Goal: Find specific page/section: Find specific page/section

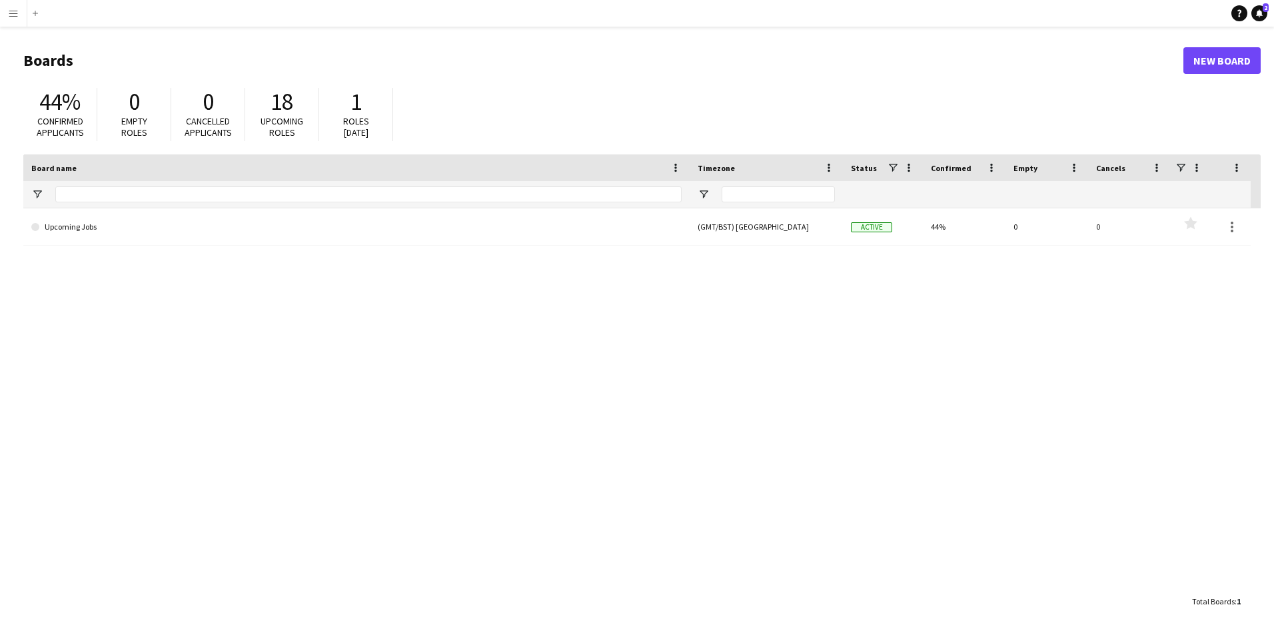
click at [51, 110] on span "44%" at bounding box center [59, 101] width 41 height 29
drag, startPoint x: 57, startPoint y: 95, endPoint x: 80, endPoint y: 106, distance: 25.0
click at [58, 95] on span "44%" at bounding box center [59, 101] width 41 height 29
click at [136, 107] on span "0" at bounding box center [134, 101] width 11 height 29
click at [212, 122] on span "Cancelled applicants" at bounding box center [208, 126] width 47 height 23
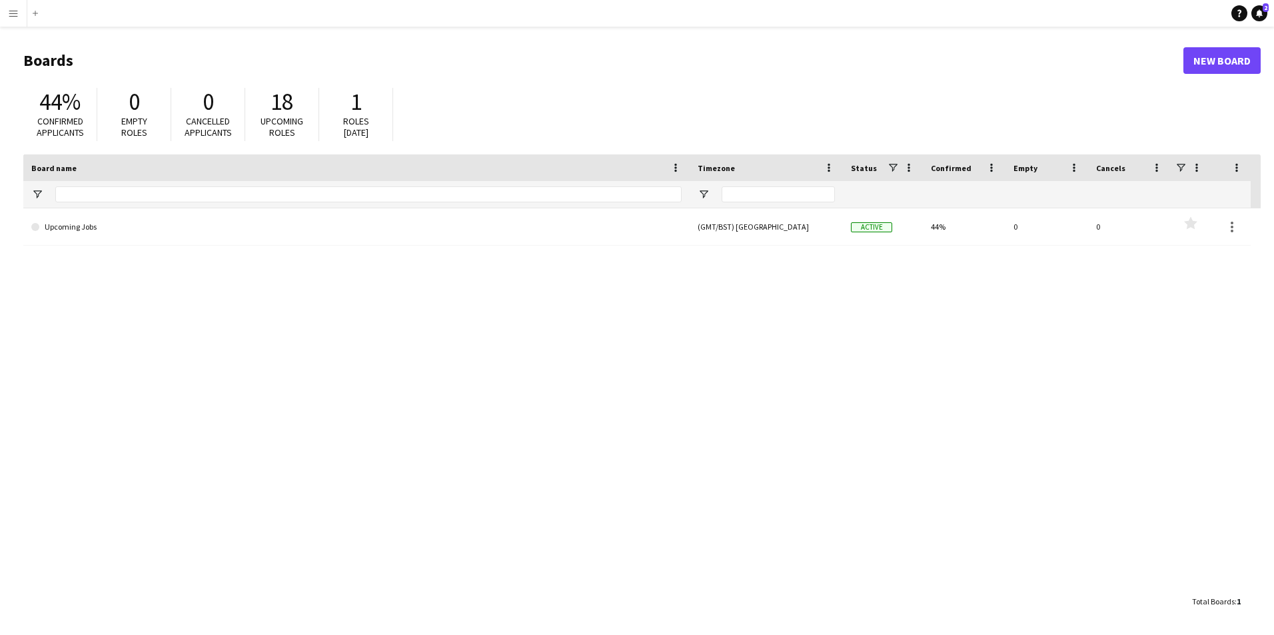
click at [274, 118] on span "Upcoming roles" at bounding box center [281, 126] width 43 height 23
click at [350, 121] on span "Roles today" at bounding box center [356, 126] width 26 height 23
click at [357, 105] on span "1" at bounding box center [355, 101] width 11 height 29
drag, startPoint x: 269, startPoint y: 103, endPoint x: 238, endPoint y: 102, distance: 31.3
click at [268, 103] on div "18" at bounding box center [281, 102] width 47 height 28
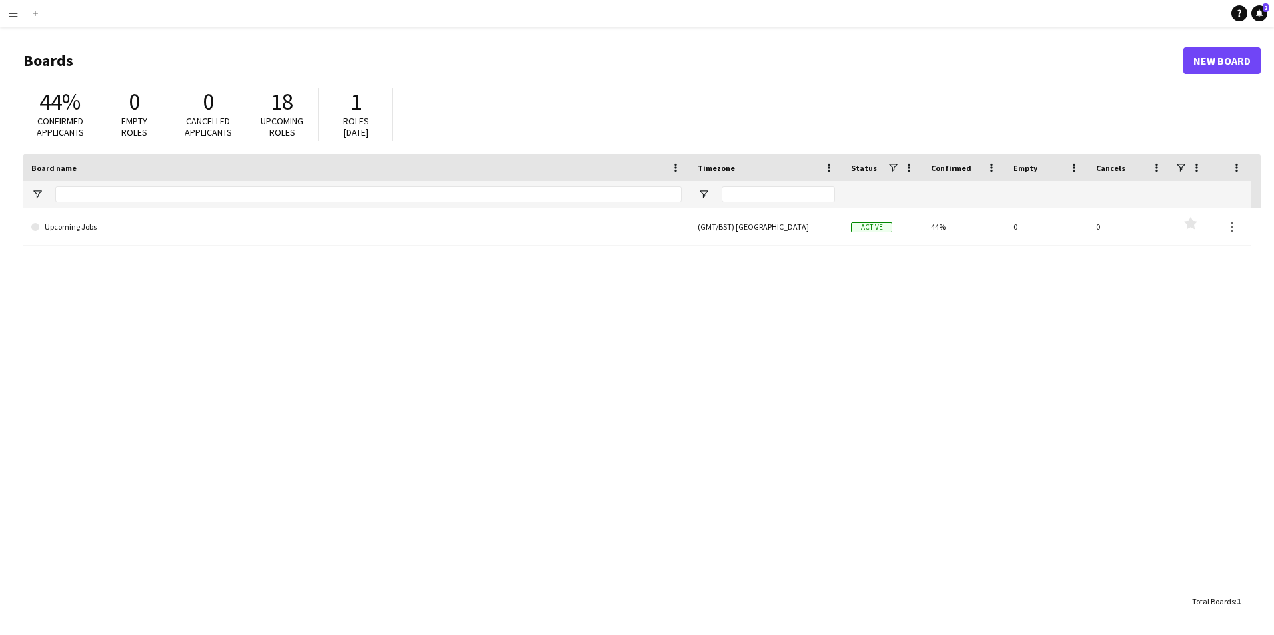
click at [210, 102] on span "0" at bounding box center [207, 101] width 11 height 29
click at [133, 106] on span "0" at bounding box center [134, 101] width 11 height 29
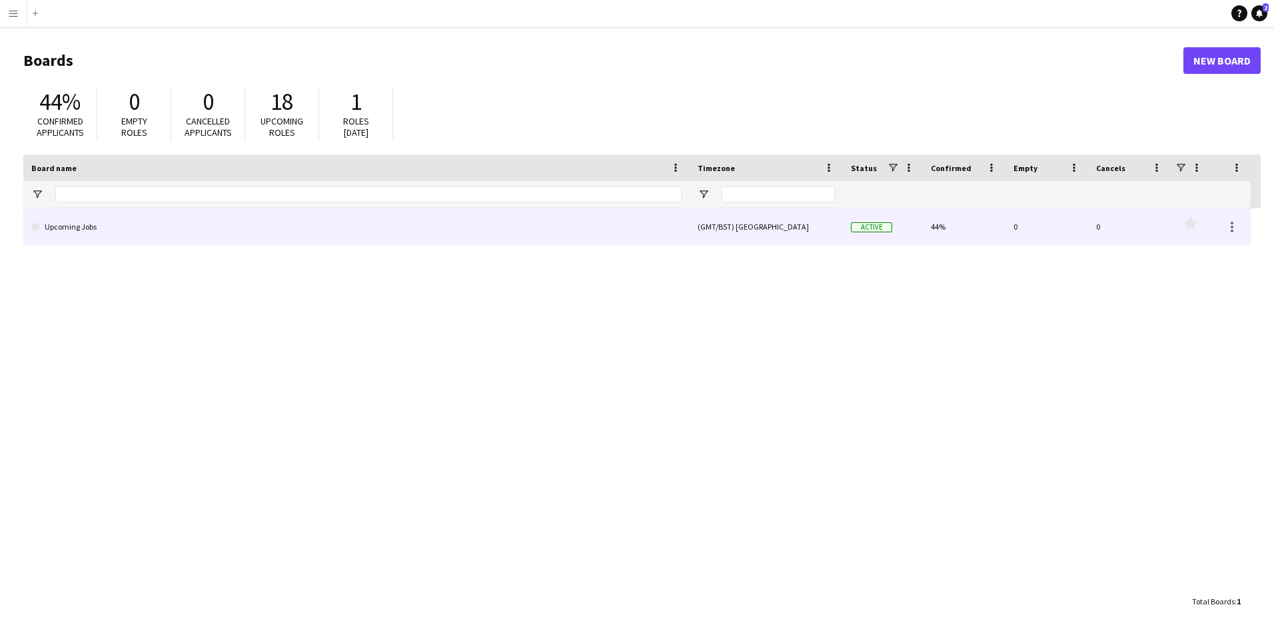
click at [85, 218] on link "Upcoming Jobs" at bounding box center [356, 226] width 650 height 37
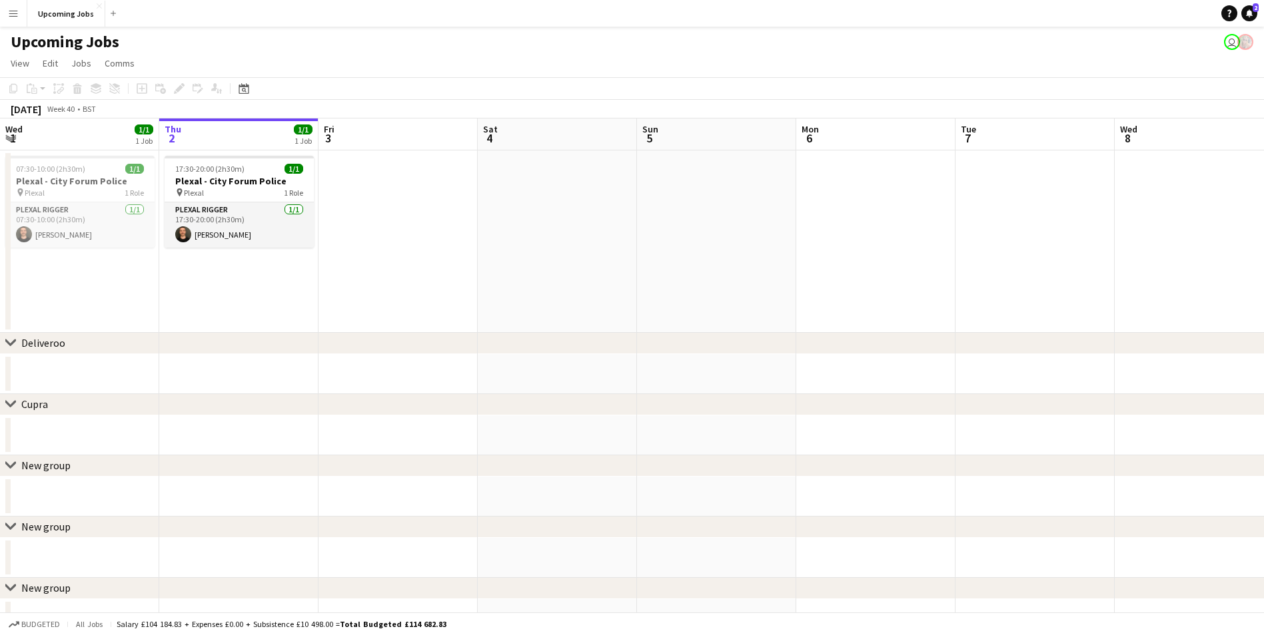
click at [417, 133] on app-board-header-date "Fri 3" at bounding box center [397, 135] width 159 height 32
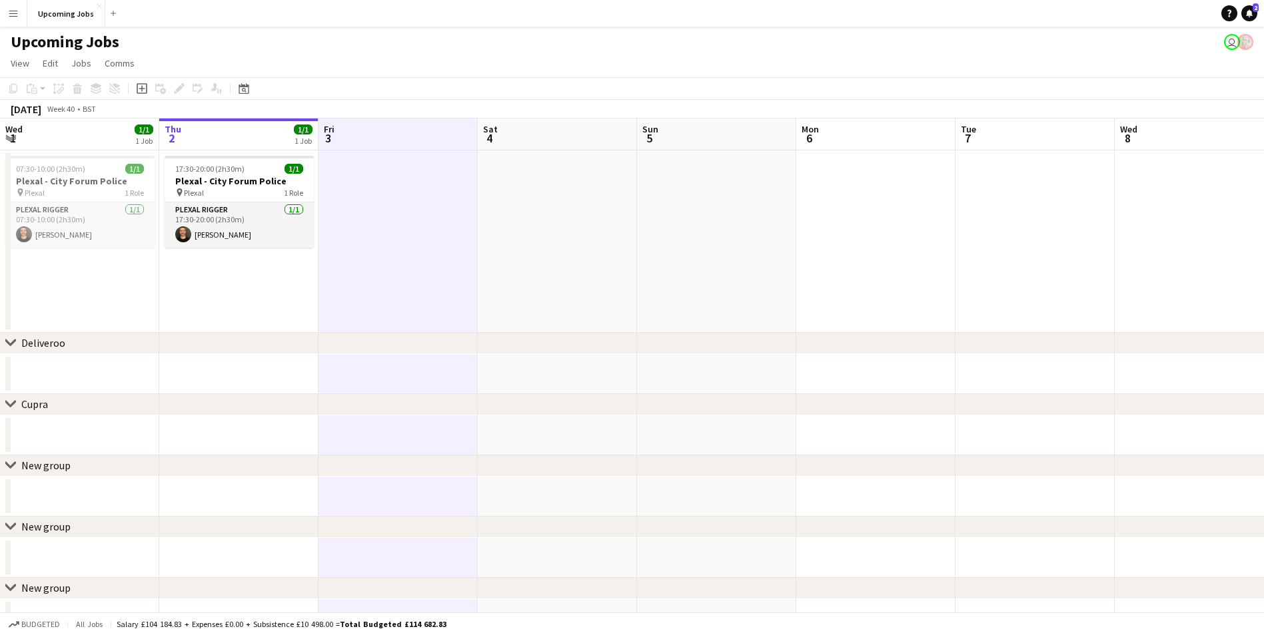
click at [486, 54] on app-page-menu "View Day view expanded Day view collapsed Month view Date picker Jump to today …" at bounding box center [632, 64] width 1264 height 25
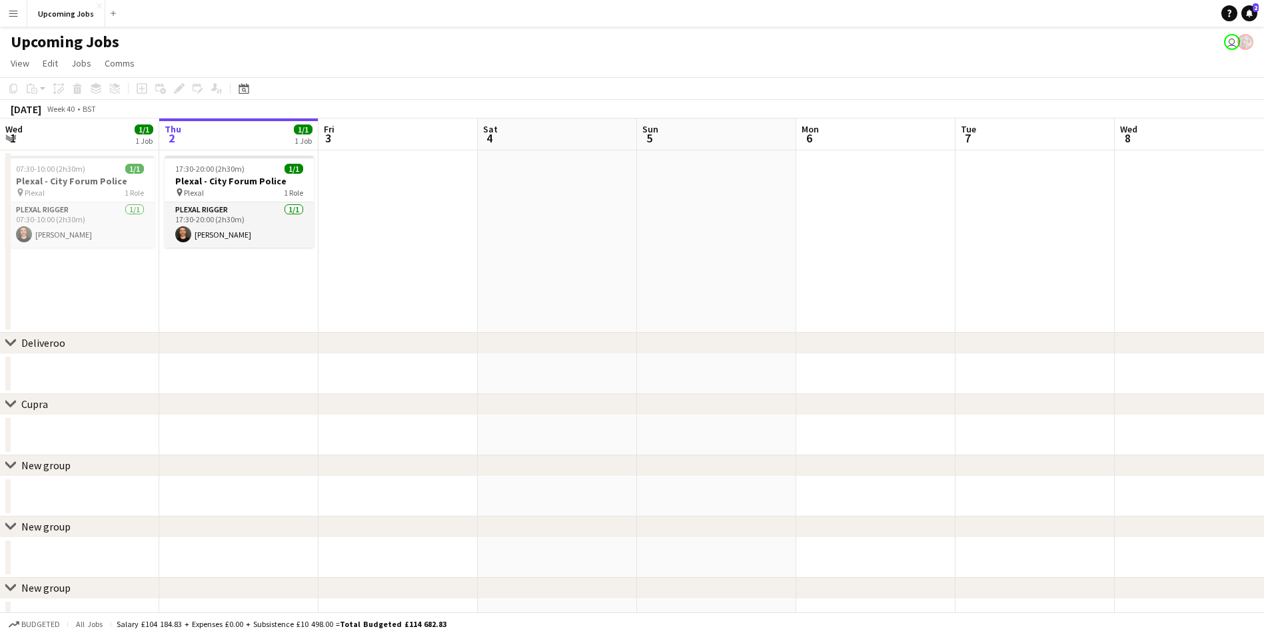
click at [13, 337] on div "chevron-right Deliveroo" at bounding box center [632, 343] width 1264 height 21
click at [8, 343] on icon at bounding box center [10, 342] width 10 height 5
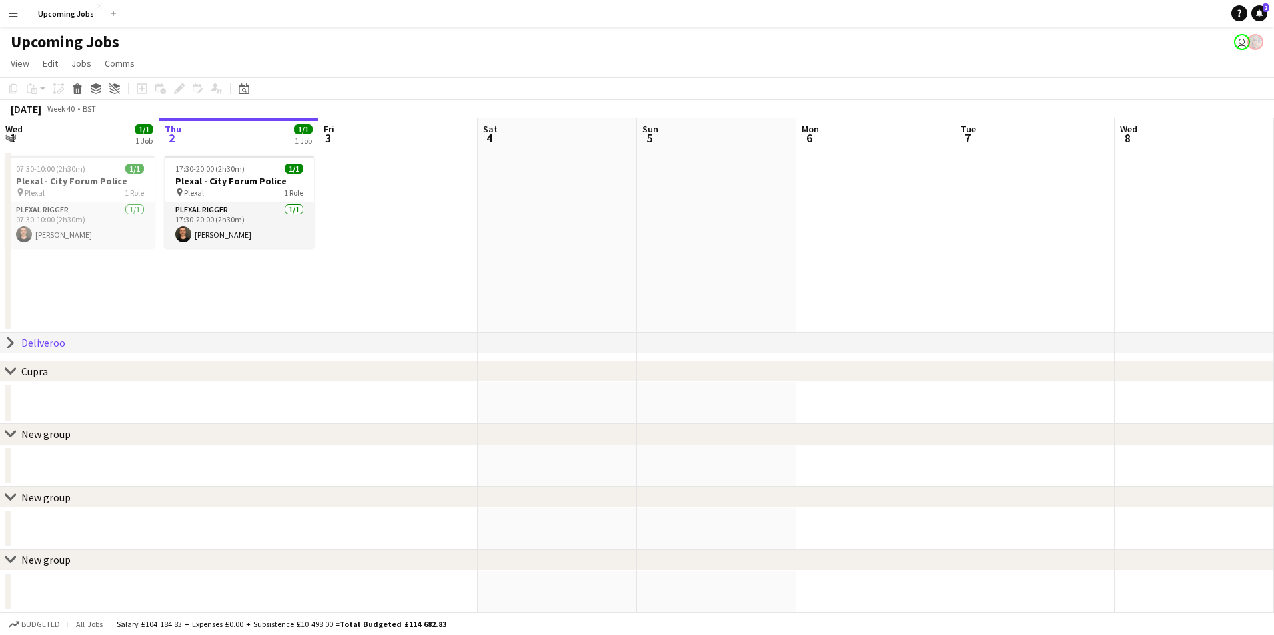
click at [8, 343] on icon "chevron-right" at bounding box center [10, 343] width 11 height 11
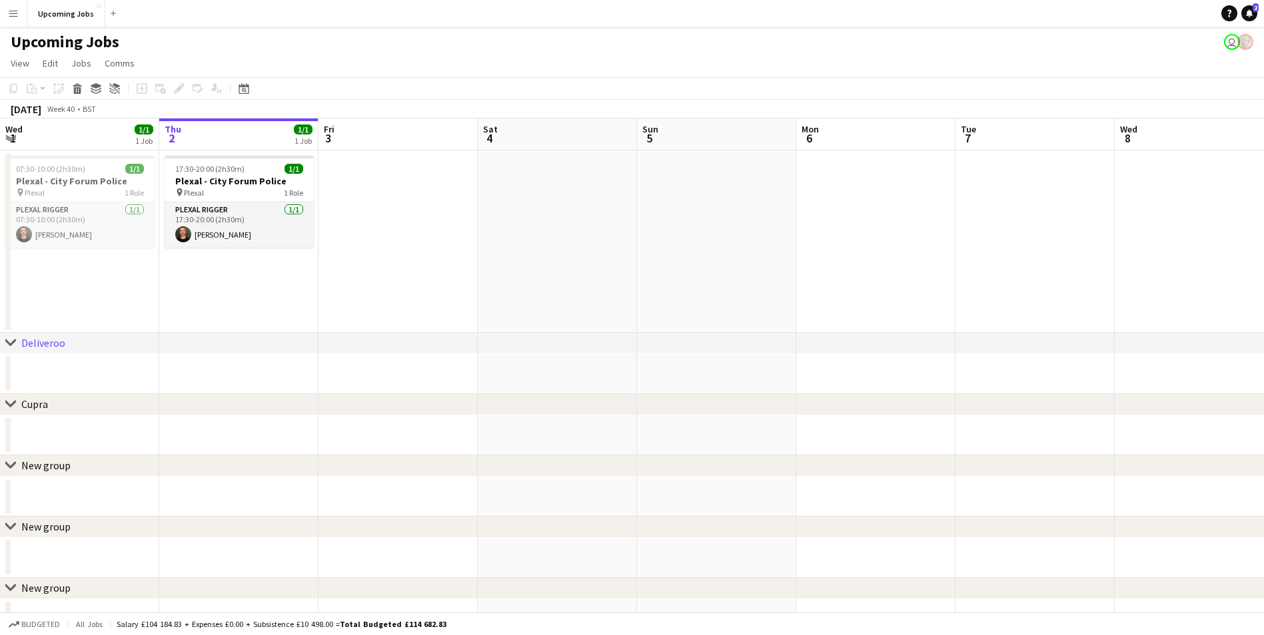
click at [16, 15] on app-icon "Menu" at bounding box center [13, 13] width 11 height 11
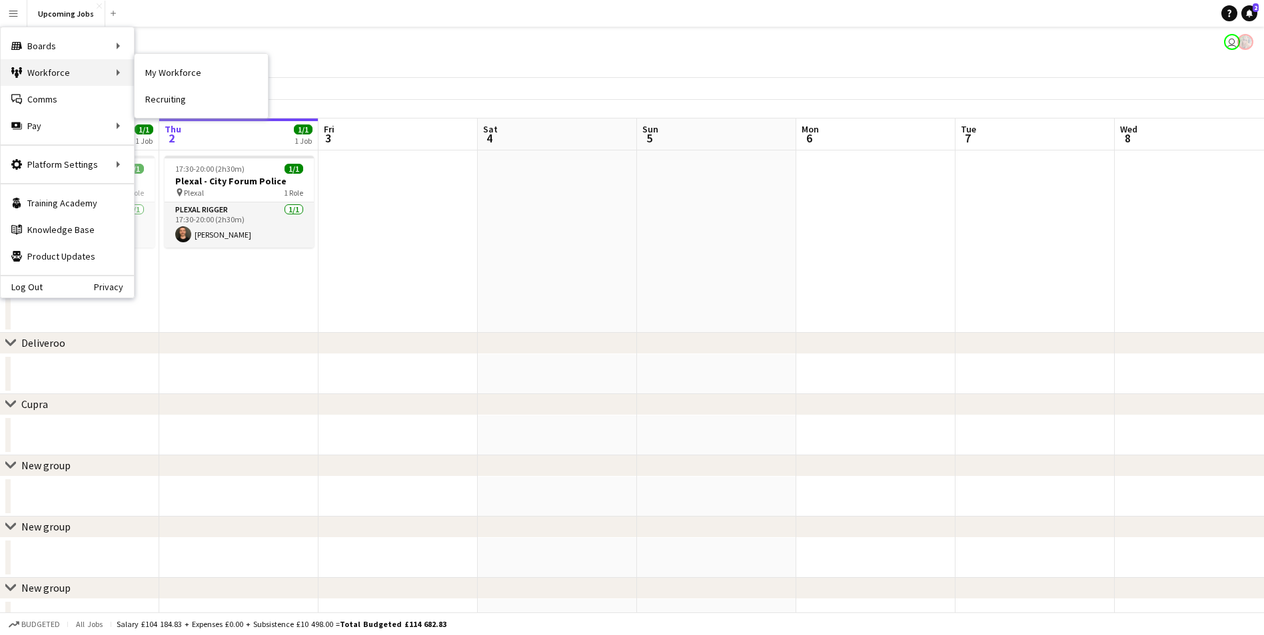
click at [49, 66] on div "Workforce Workforce" at bounding box center [67, 72] width 133 height 27
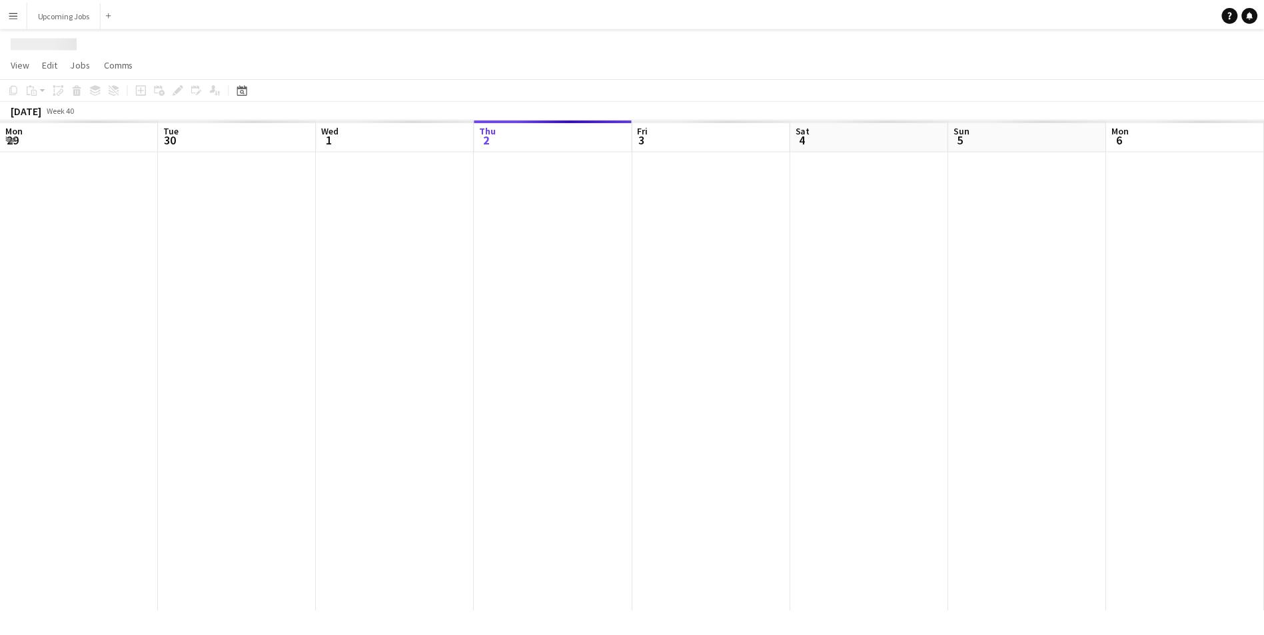
scroll to position [0, 318]
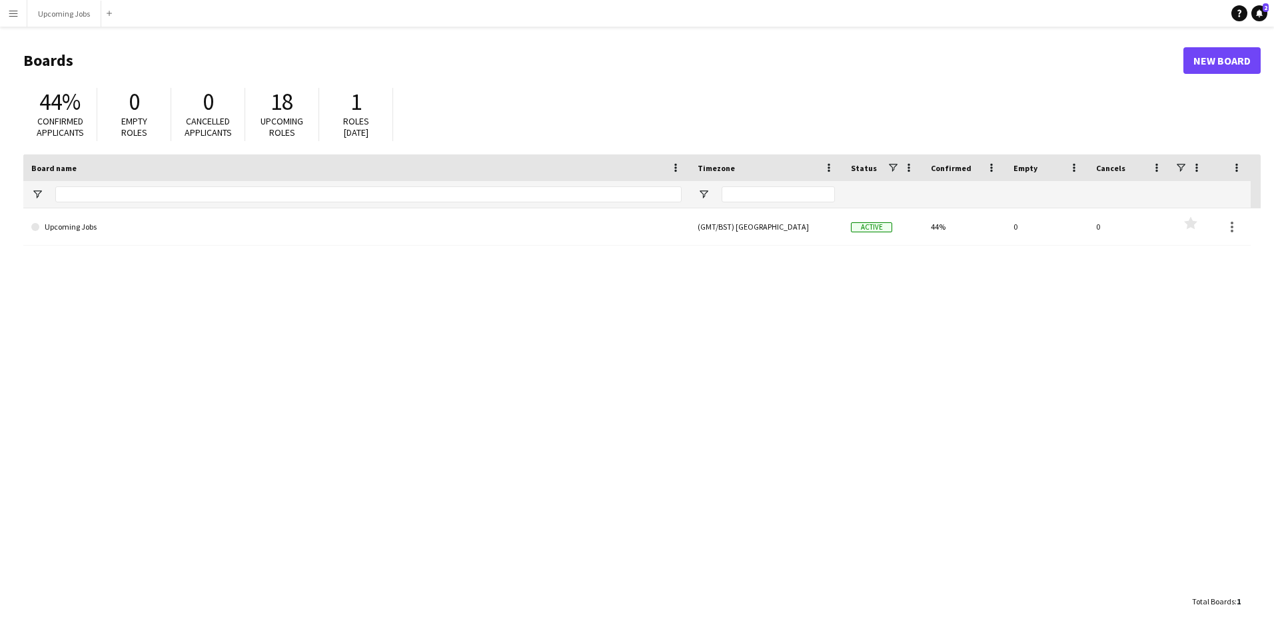
click at [973, 70] on h1 "Boards" at bounding box center [603, 61] width 1160 height 20
click at [59, 10] on button "Upcoming Jobs Close" at bounding box center [64, 14] width 74 height 26
